Goal: Contribute content: Add original content to the website for others to see

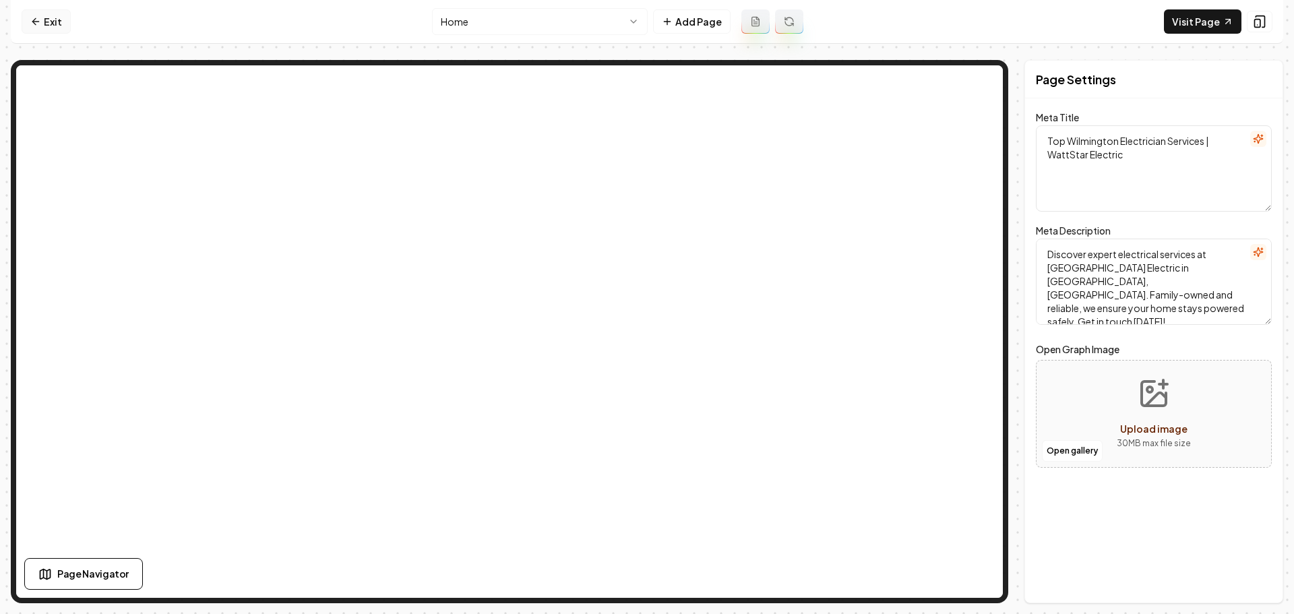
click at [50, 26] on link "Exit" at bounding box center [46, 21] width 49 height 24
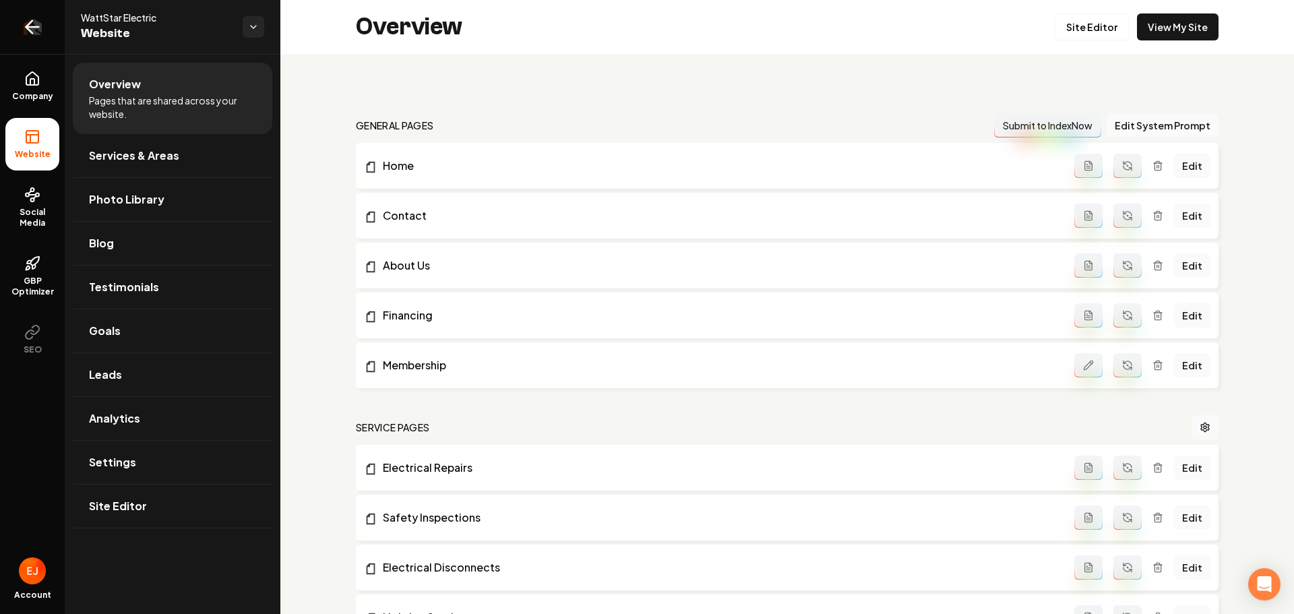
click at [28, 28] on icon "Return to dashboard" at bounding box center [29, 27] width 6 height 13
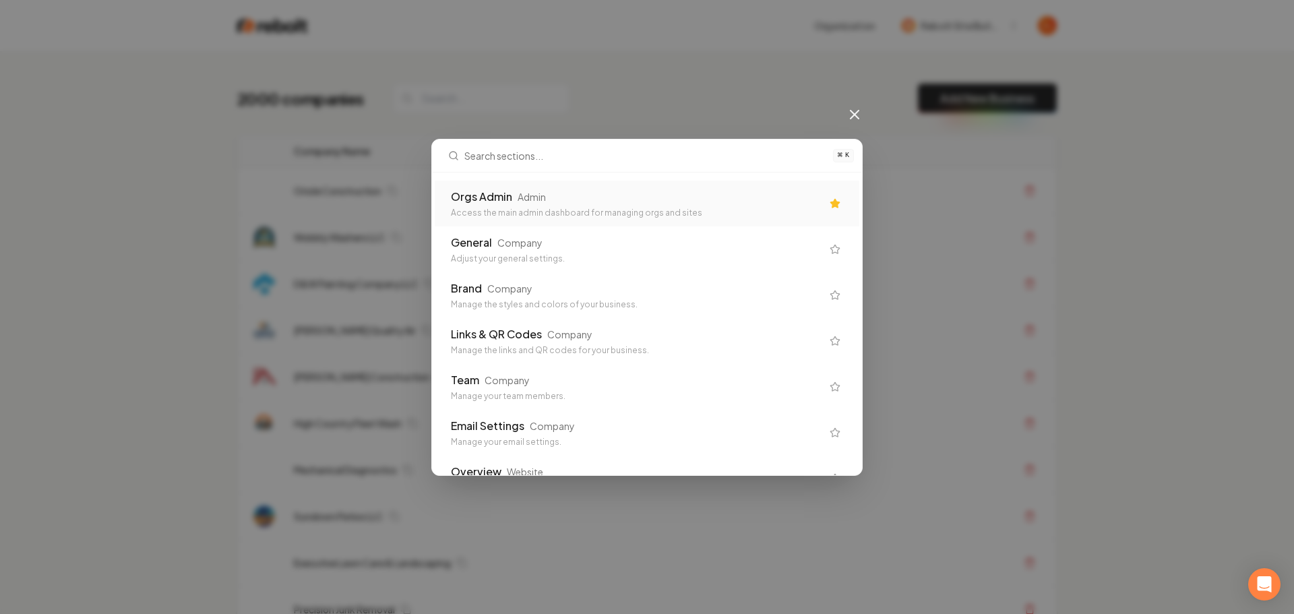
click at [498, 190] on div "Orgs Admin" at bounding box center [481, 197] width 61 height 16
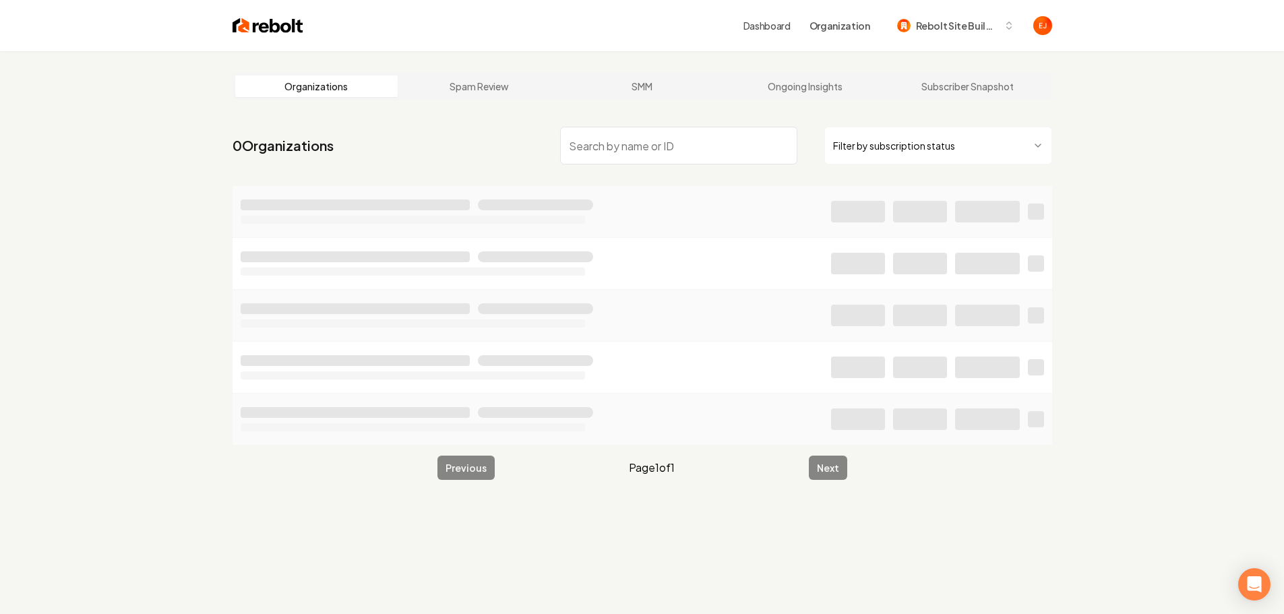
click at [658, 154] on input "search" at bounding box center [678, 146] width 237 height 38
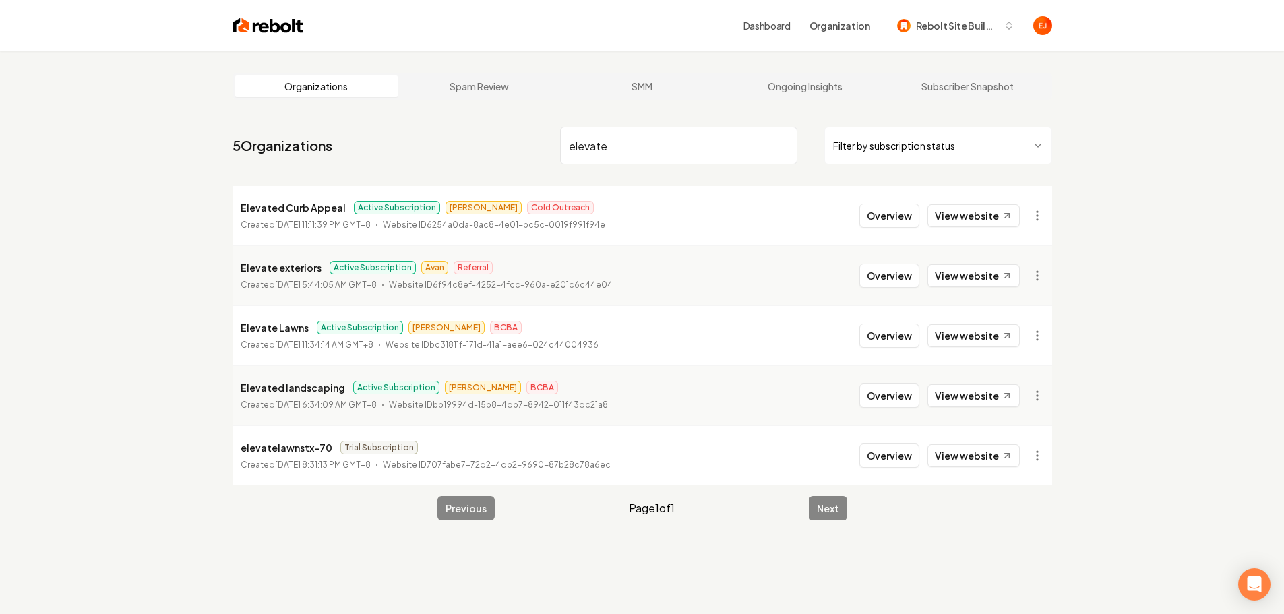
type input "elevate"
click at [898, 274] on button "Overview" at bounding box center [889, 275] width 60 height 24
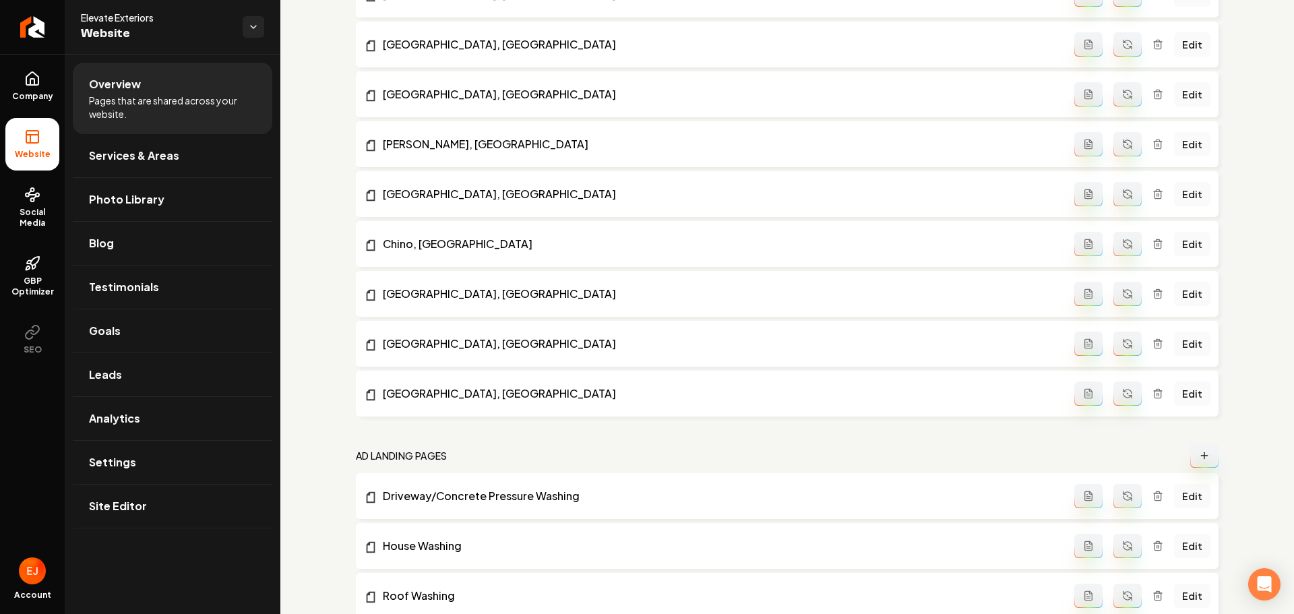
scroll to position [2089, 0]
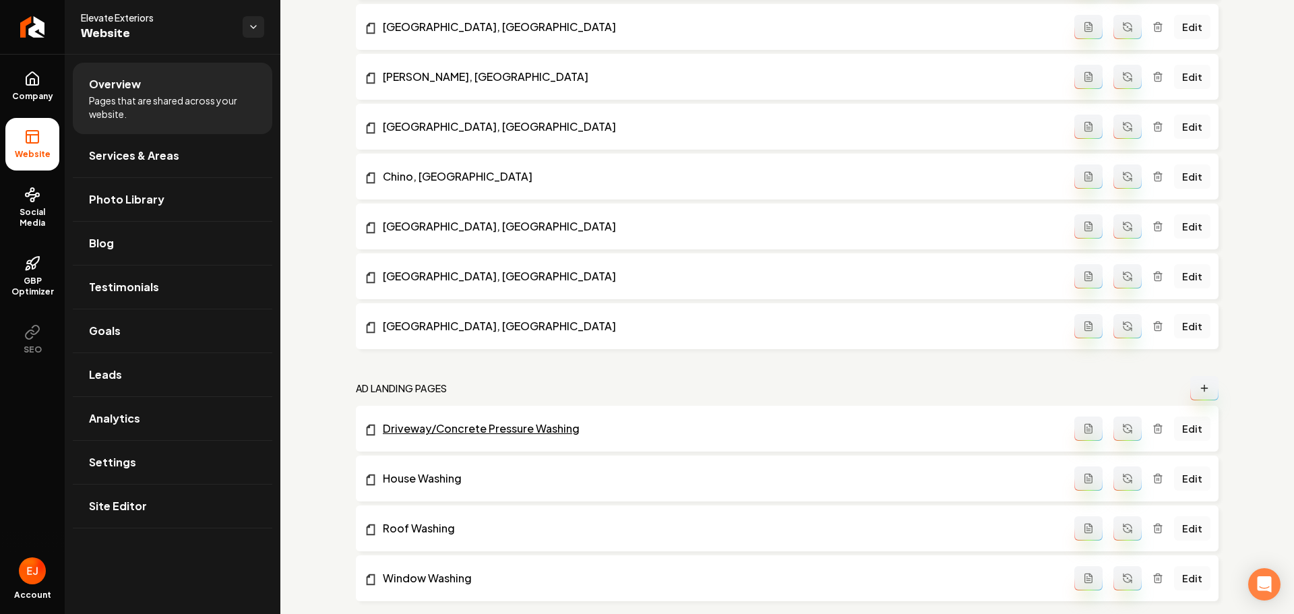
click at [503, 427] on link "Driveway/Concrete Pressure Washing" at bounding box center [719, 428] width 710 height 16
click at [1183, 431] on link "Edit" at bounding box center [1192, 428] width 36 height 24
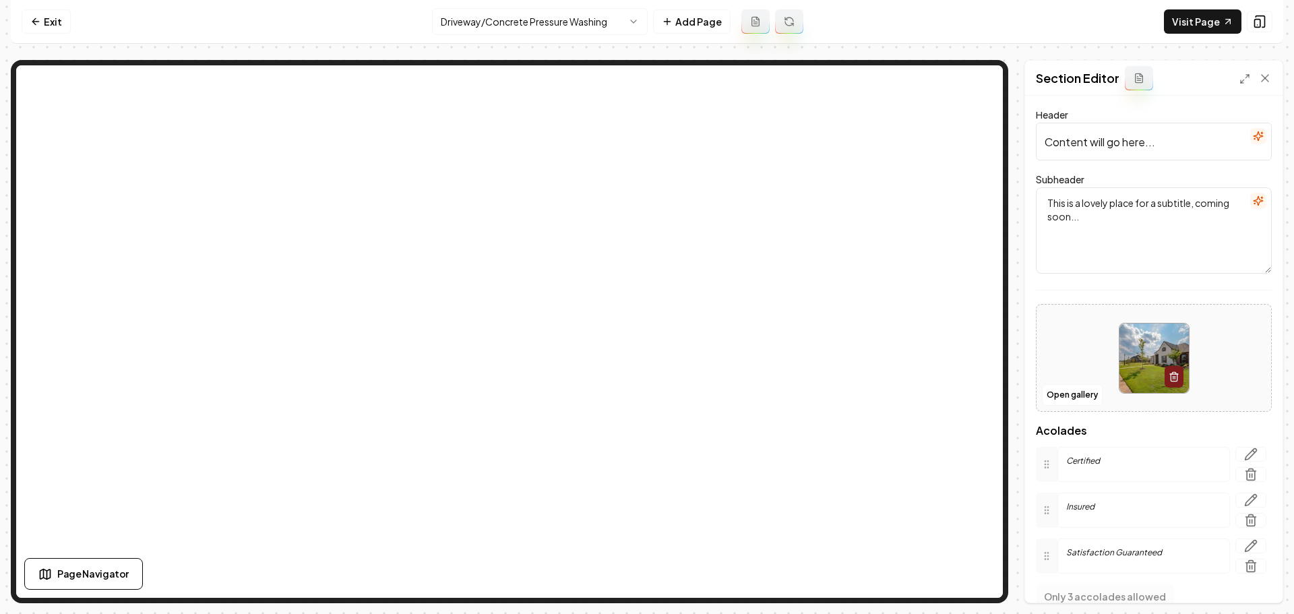
click at [1129, 132] on input "Content will go here..." at bounding box center [1154, 142] width 236 height 38
paste input "Restore Your Driveway’s Curb Appeal with Professional Pressure Washing"
type input "Restore Your Driveway’s Curb Appeal with Professional Pressure Washing"
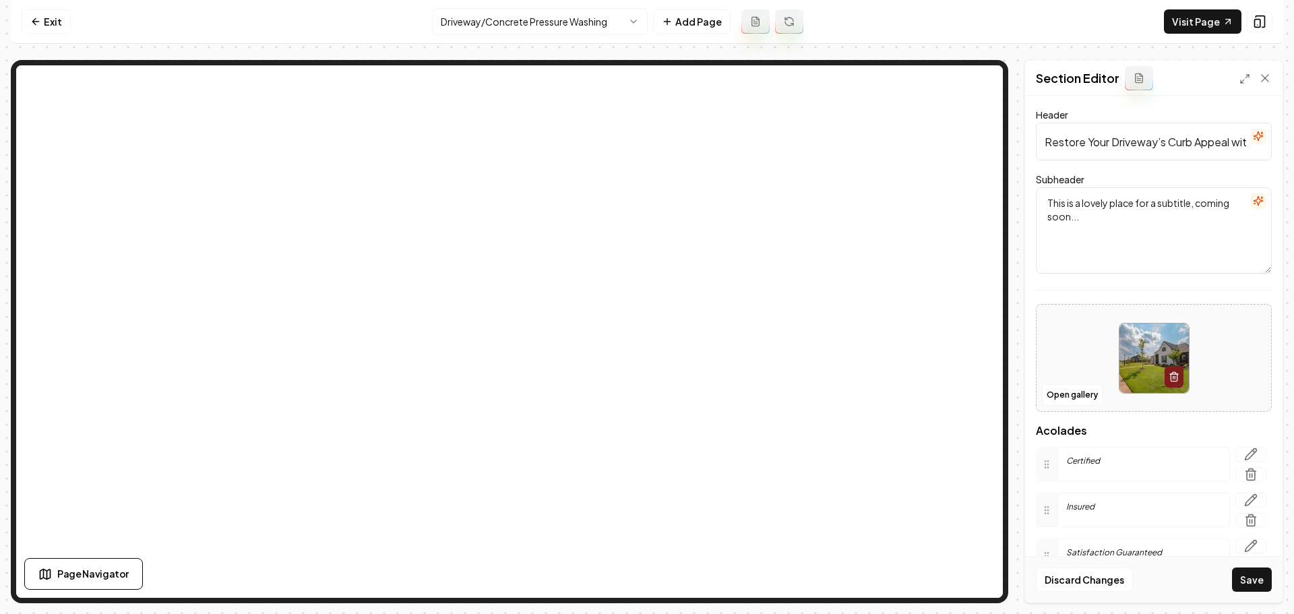
click at [1115, 204] on textarea "This is a lovely place for a subtitle, coming soon..." at bounding box center [1154, 230] width 236 height 86
paste textarea "Fast, eco-friendly concrete cleaning that makes your home stand out"
type textarea "Fast, eco-friendly concrete cleaning that makes your home stand out."
click at [1247, 581] on button "Save" at bounding box center [1252, 579] width 40 height 24
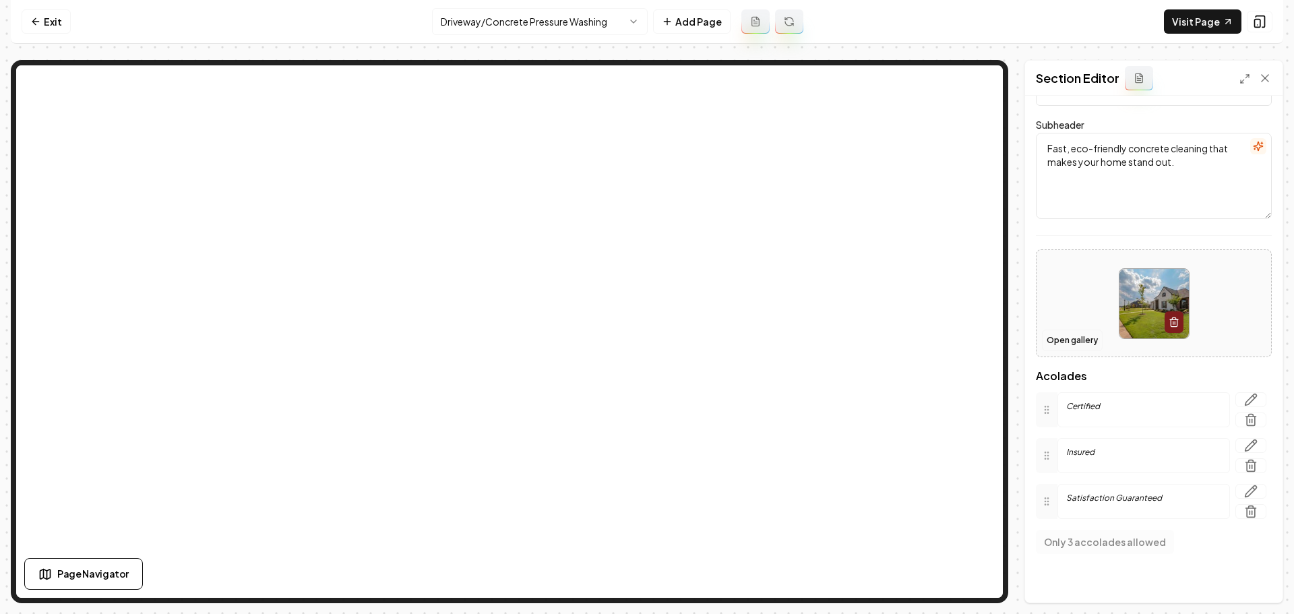
click at [1074, 344] on button "Open gallery" at bounding box center [1072, 341] width 61 height 22
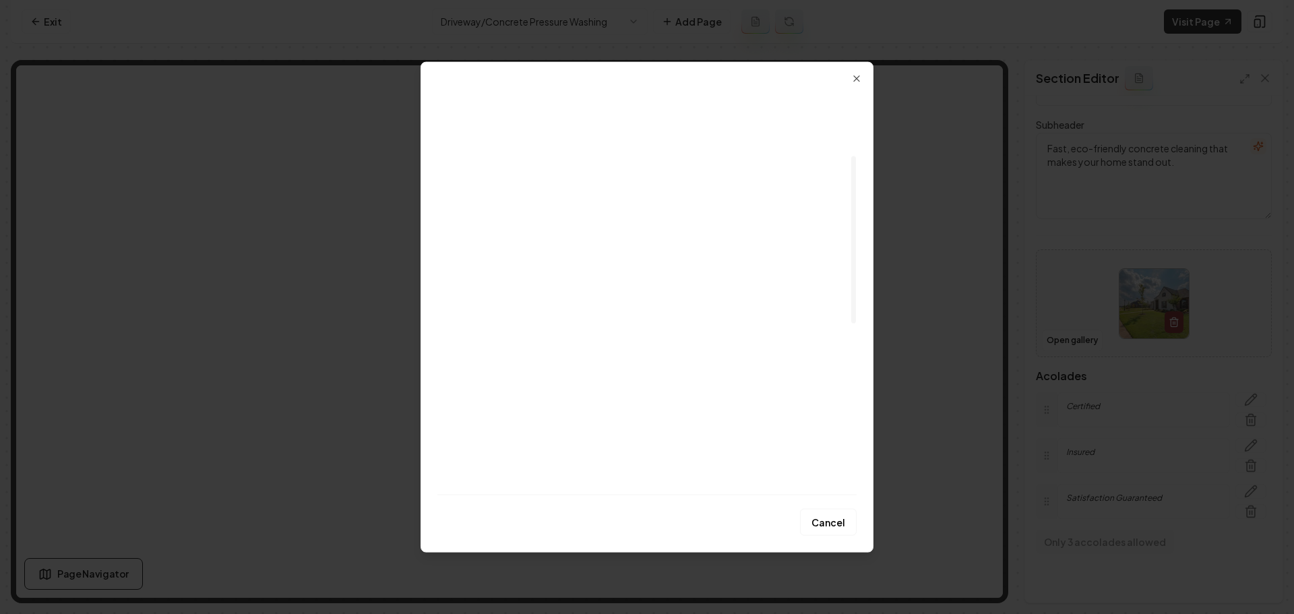
scroll to position [0, 0]
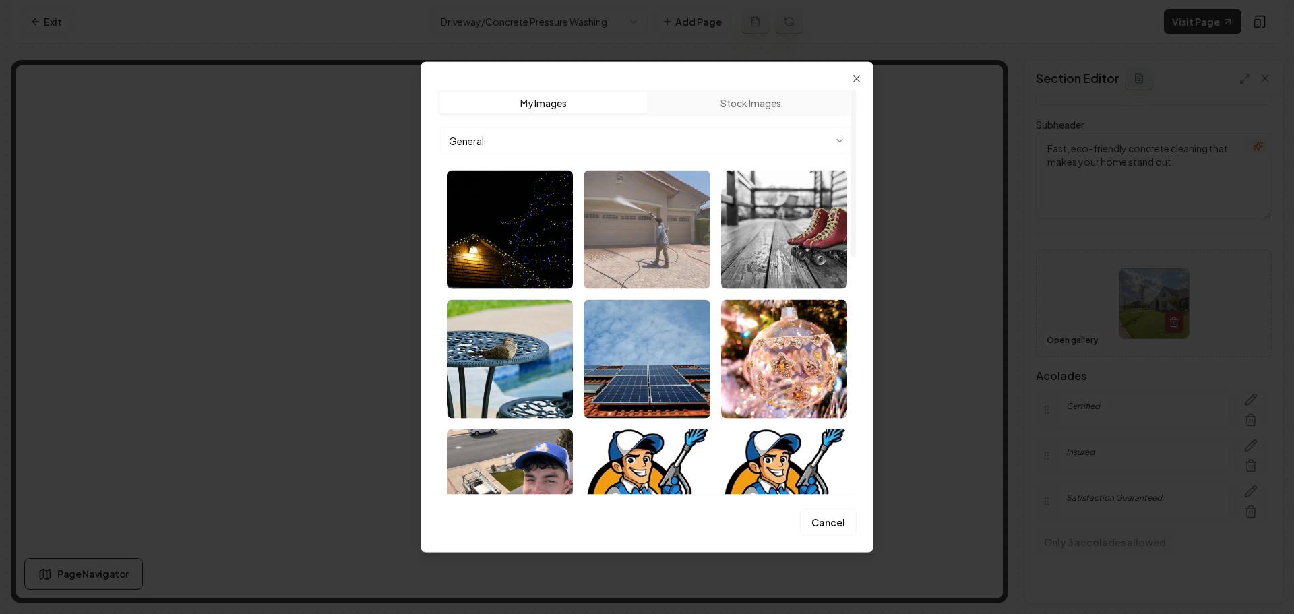
click at [643, 277] on img "Select image image_685effa3b13a1025374ecf3c.png" at bounding box center [647, 229] width 126 height 119
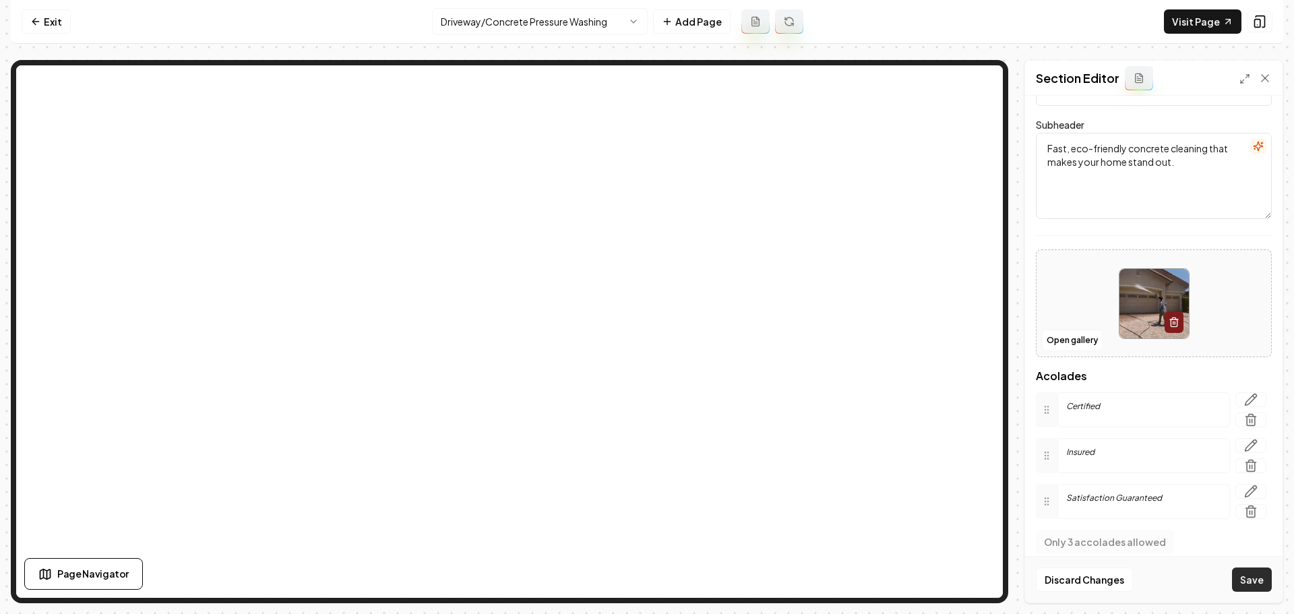
click at [1241, 582] on button "Save" at bounding box center [1252, 579] width 40 height 24
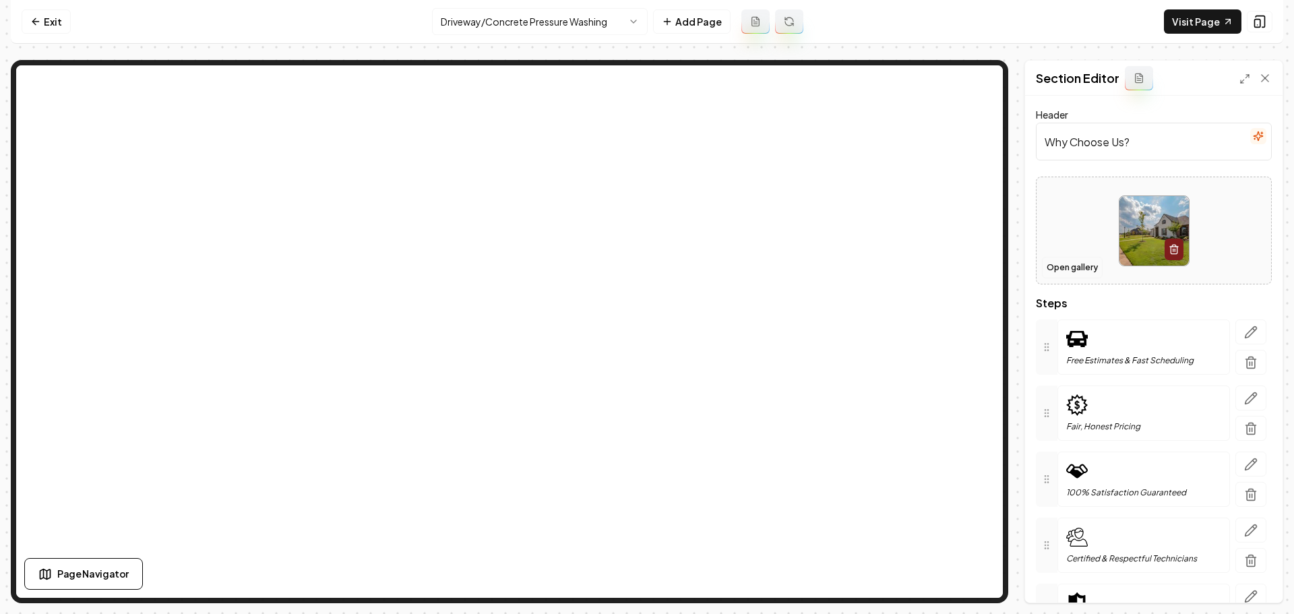
click at [1071, 265] on button "Open gallery" at bounding box center [1072, 268] width 61 height 22
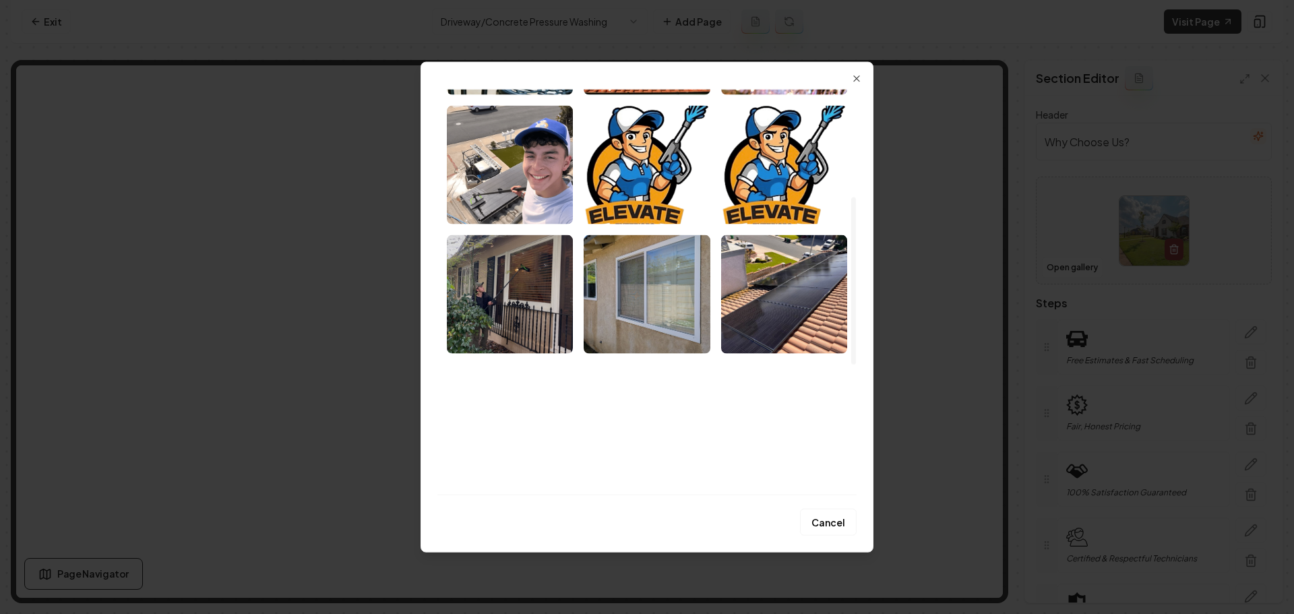
scroll to position [239, 0]
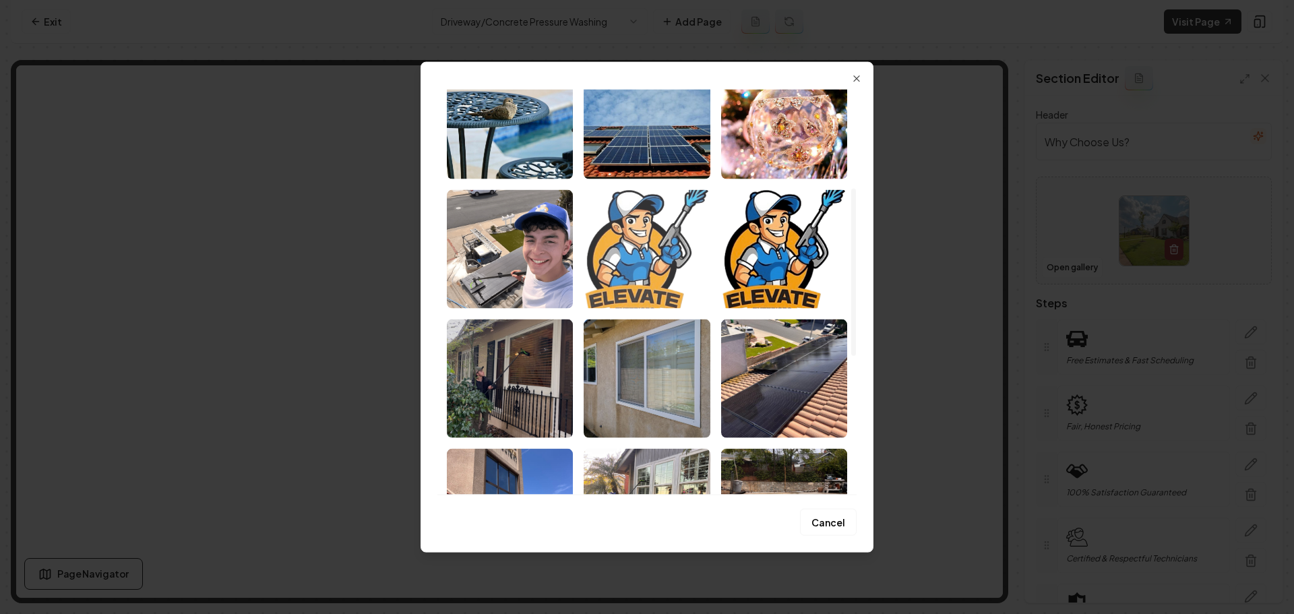
click at [697, 282] on img "Select image image_685db90eb13a10253726b5fc.png" at bounding box center [647, 248] width 126 height 119
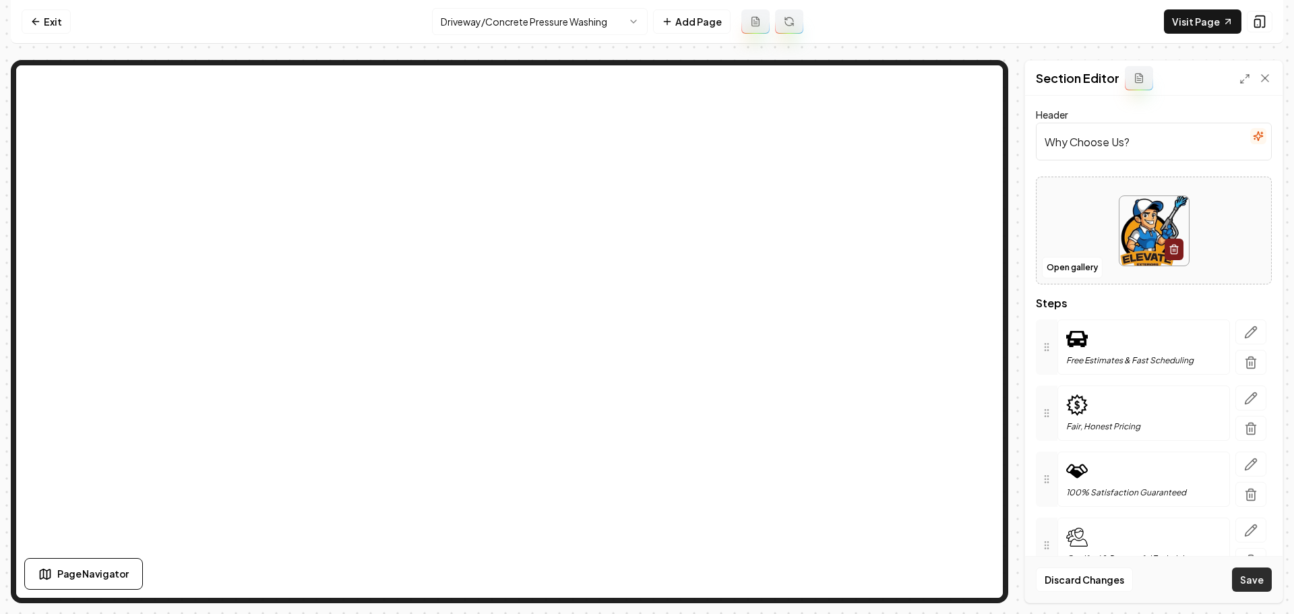
click at [1251, 582] on button "Save" at bounding box center [1252, 579] width 40 height 24
click at [1133, 226] on img at bounding box center [1153, 230] width 69 height 69
click at [1061, 268] on button "Open gallery" at bounding box center [1072, 268] width 61 height 22
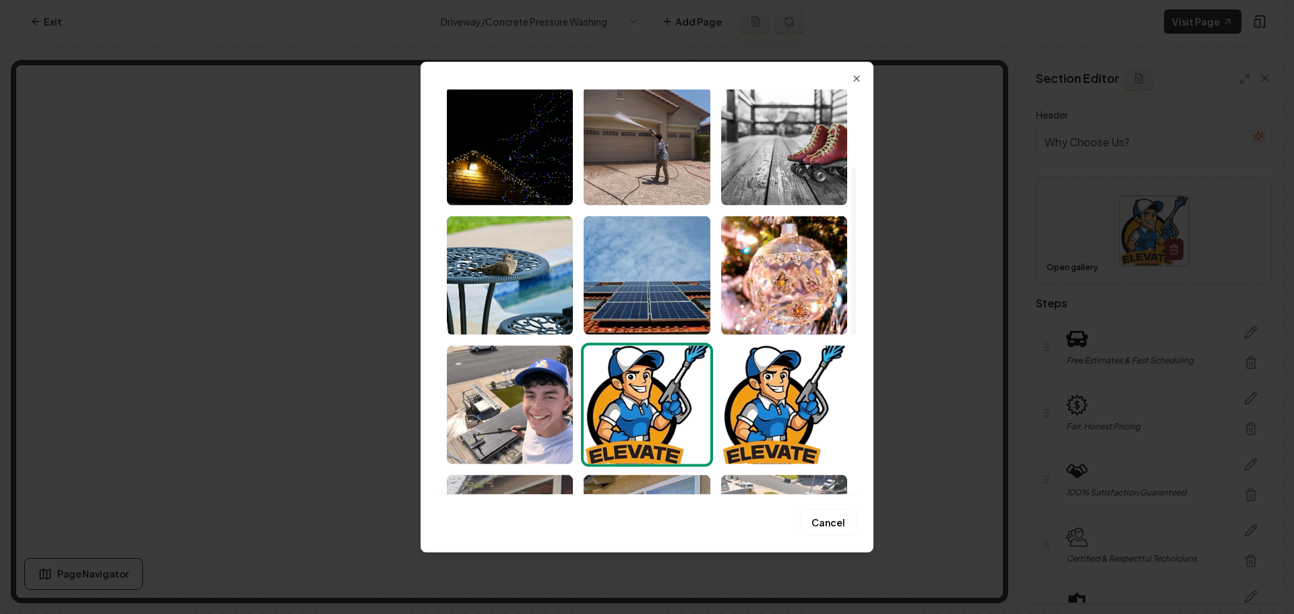
scroll to position [202, 0]
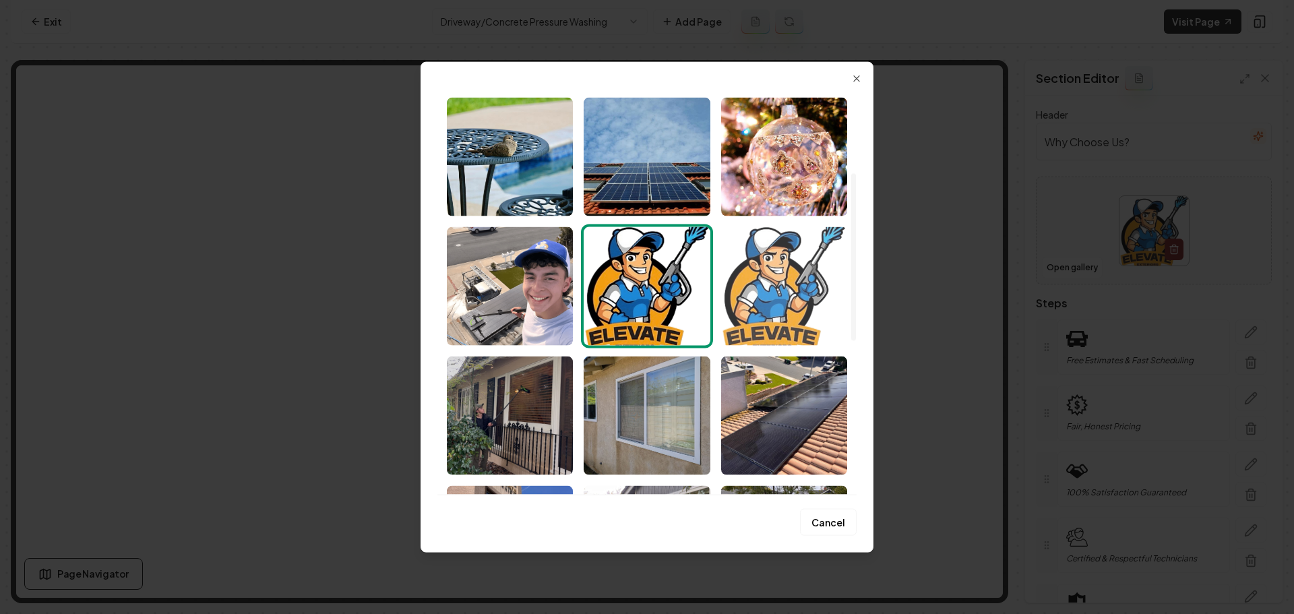
click at [803, 321] on img "Select image image_685db90bb13a10253726abe0.png" at bounding box center [784, 285] width 126 height 119
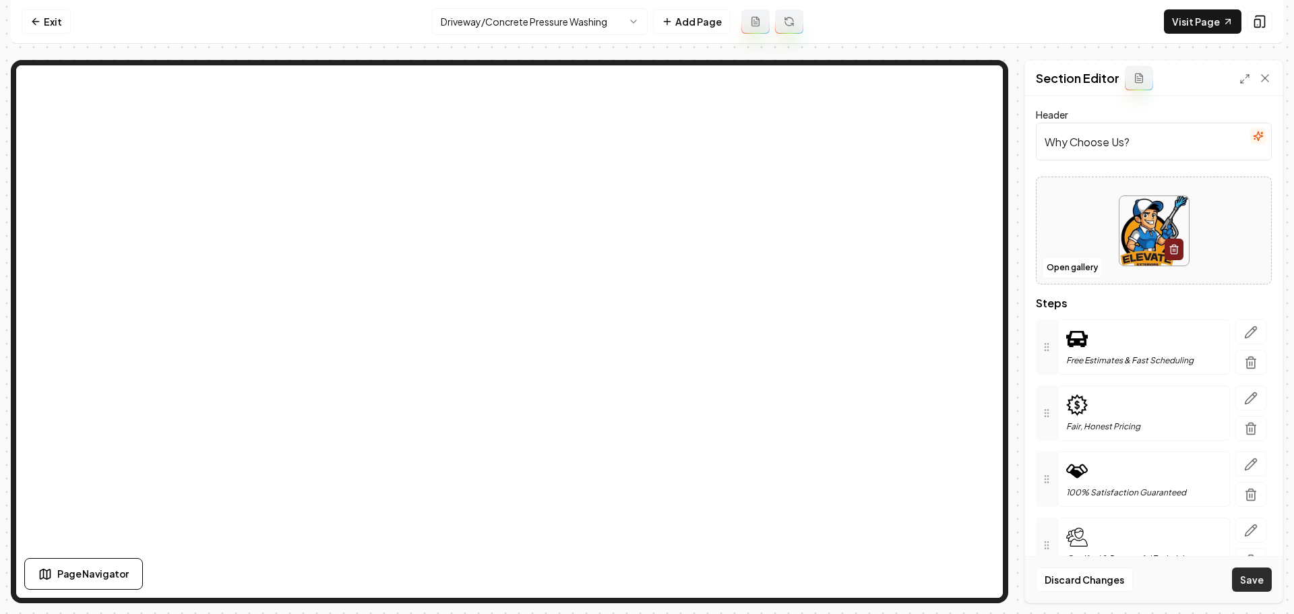
click at [1263, 585] on button "Save" at bounding box center [1252, 579] width 40 height 24
click at [1071, 268] on button "Open gallery" at bounding box center [1072, 268] width 61 height 22
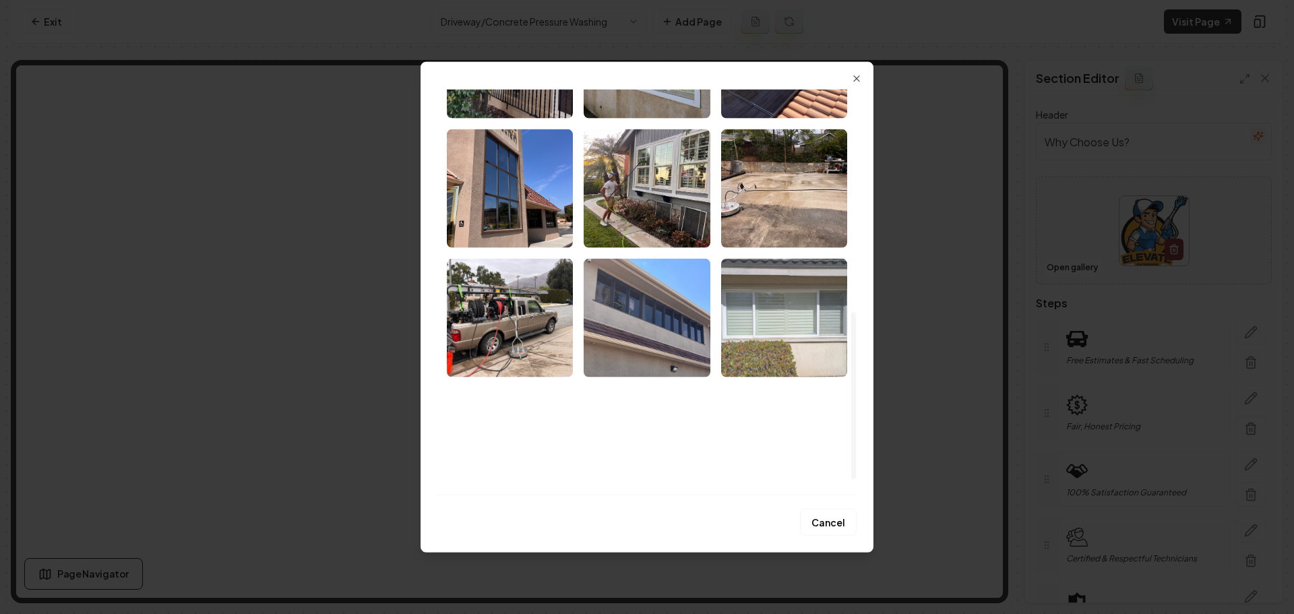
scroll to position [575, 0]
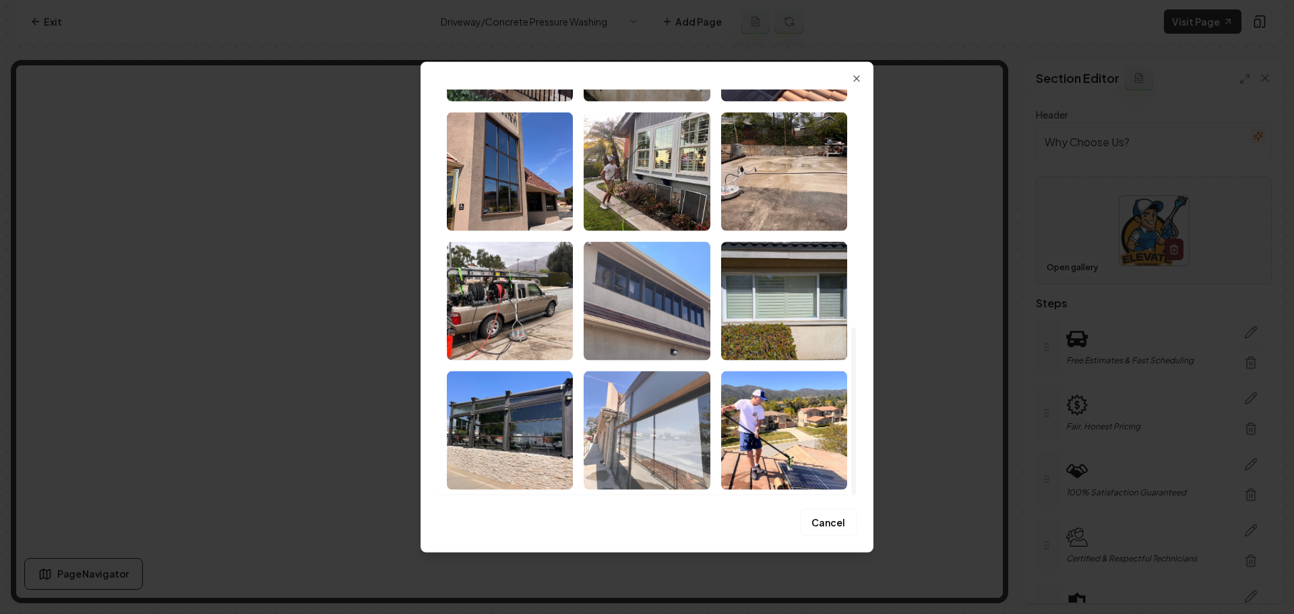
click at [619, 478] on img "Select image image_685db7bfb13a1025371e5b82.jpeg" at bounding box center [647, 430] width 126 height 119
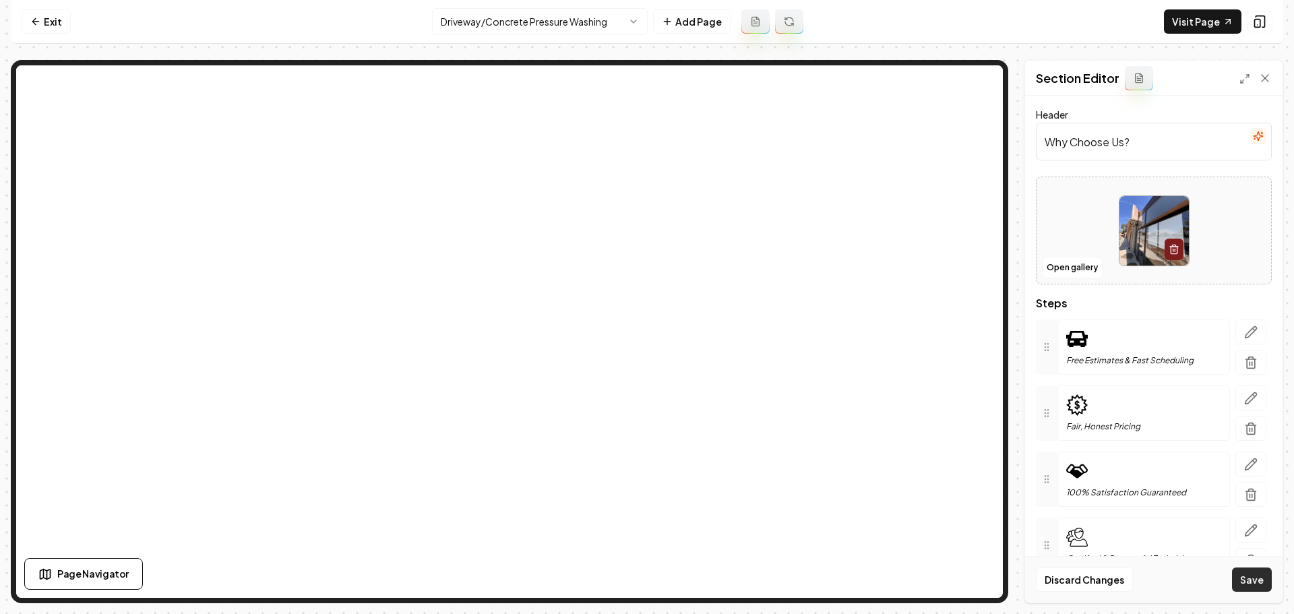
click at [1247, 585] on button "Save" at bounding box center [1252, 579] width 40 height 24
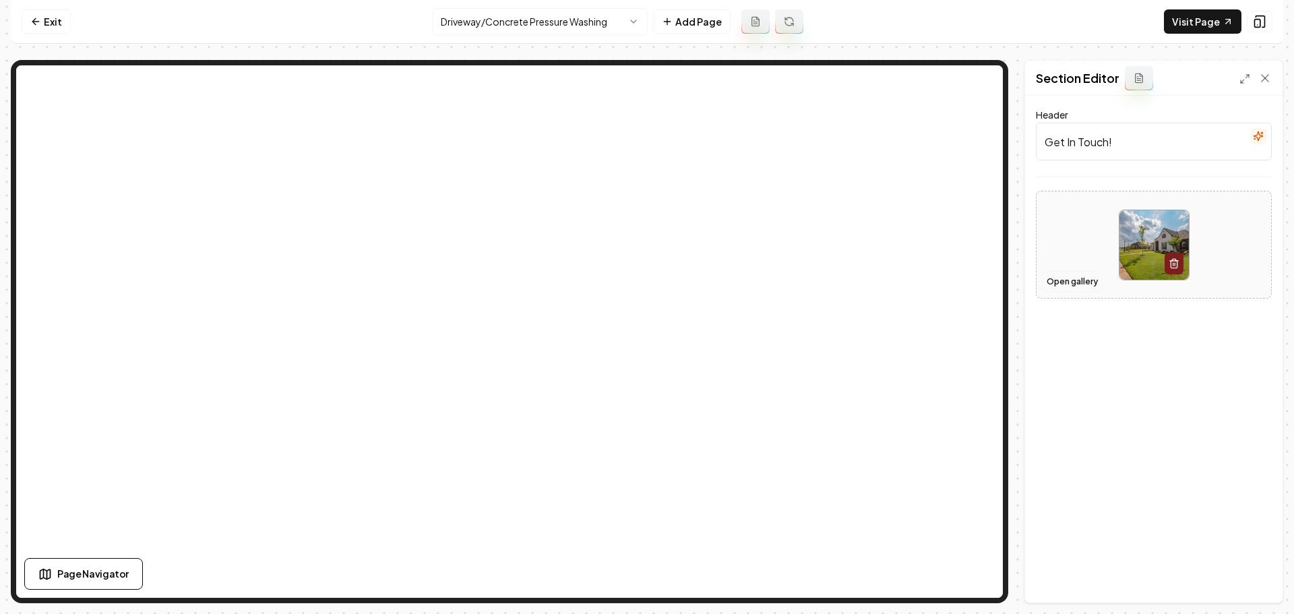
click at [1071, 283] on button "Open gallery" at bounding box center [1072, 282] width 61 height 22
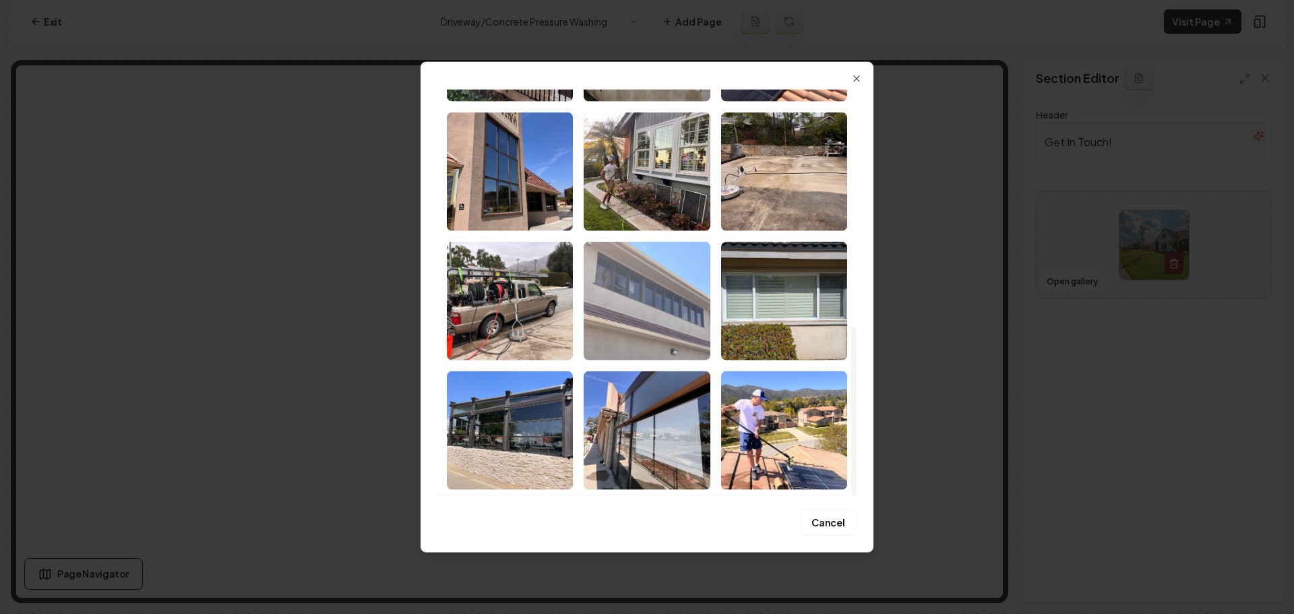
click at [639, 324] on img "Select image image_685db7bfb13a1025371e5b34.jpeg" at bounding box center [647, 300] width 126 height 119
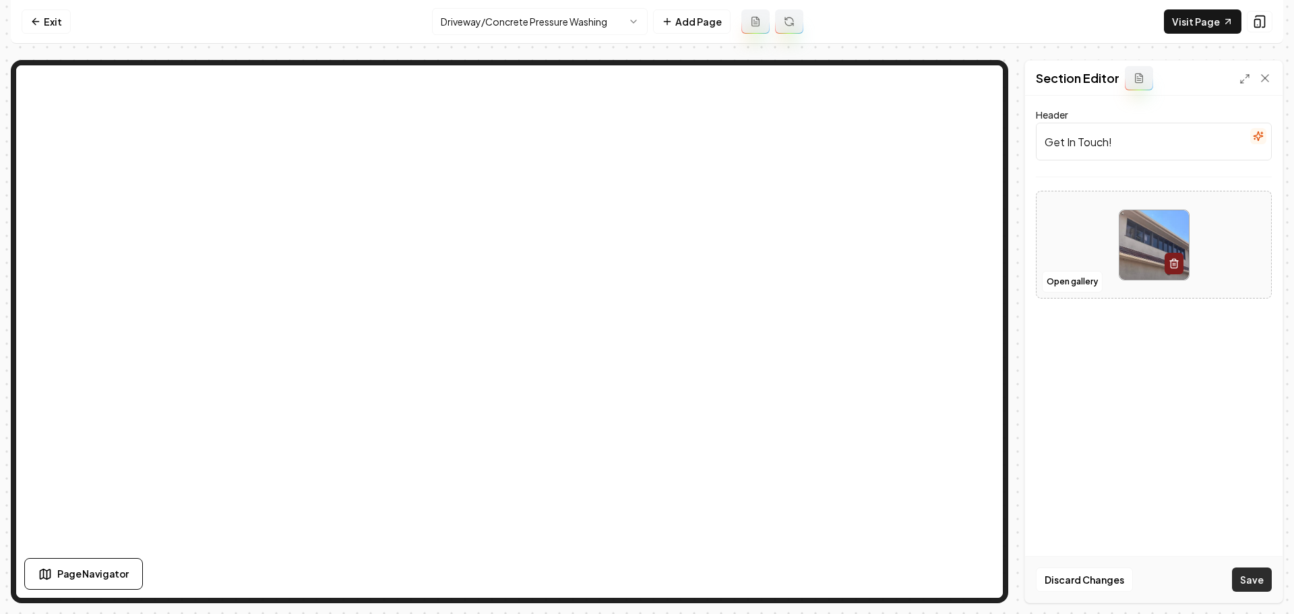
click at [1247, 569] on button "Save" at bounding box center [1252, 579] width 40 height 24
